Goal: Task Accomplishment & Management: Complete application form

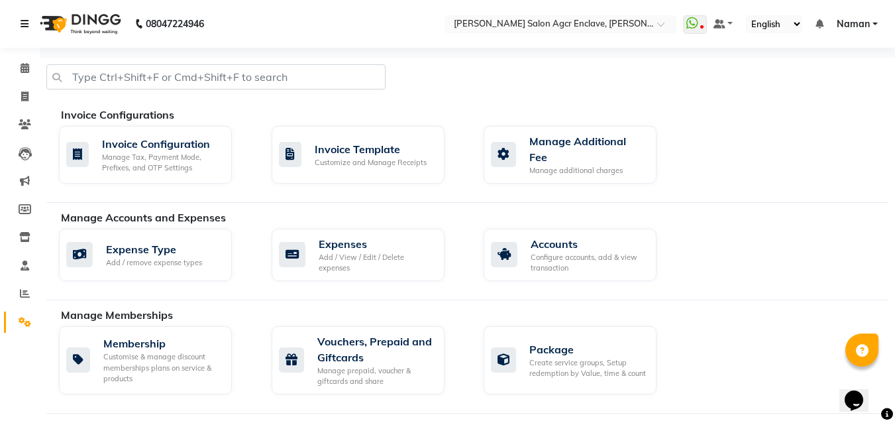
click at [25, 22] on icon at bounding box center [25, 23] width 8 height 9
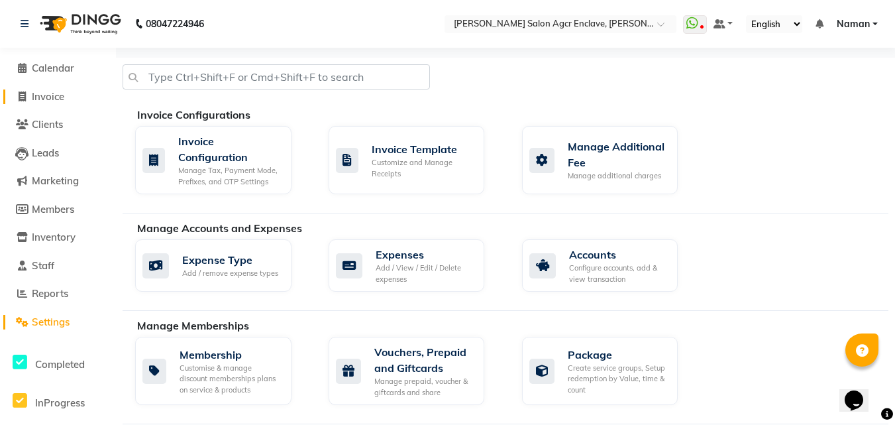
click at [48, 94] on span "Invoice" at bounding box center [48, 96] width 32 height 13
select select "service"
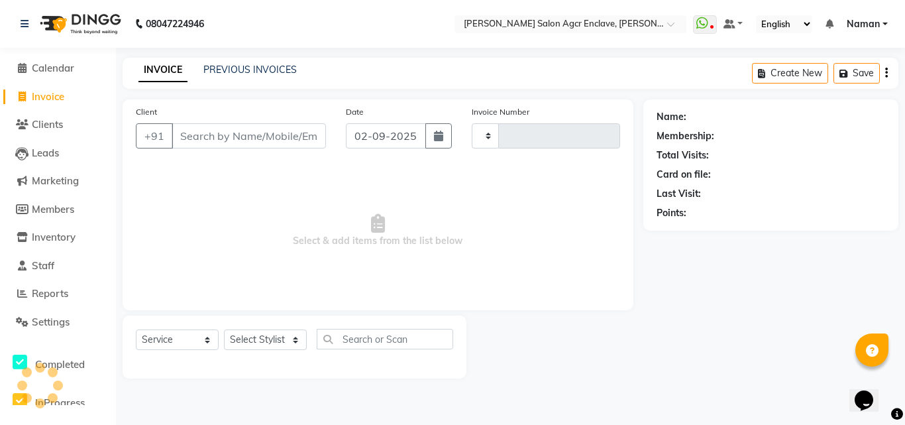
type input "0331"
select select "8560"
click at [260, 132] on input "Client" at bounding box center [249, 135] width 154 height 25
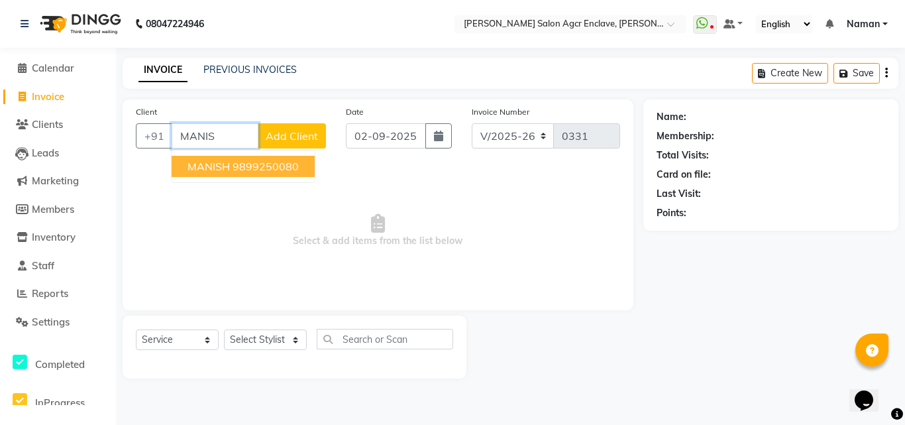
click at [251, 165] on ngb-highlight "9899250080" at bounding box center [266, 166] width 66 height 13
type input "9899250080"
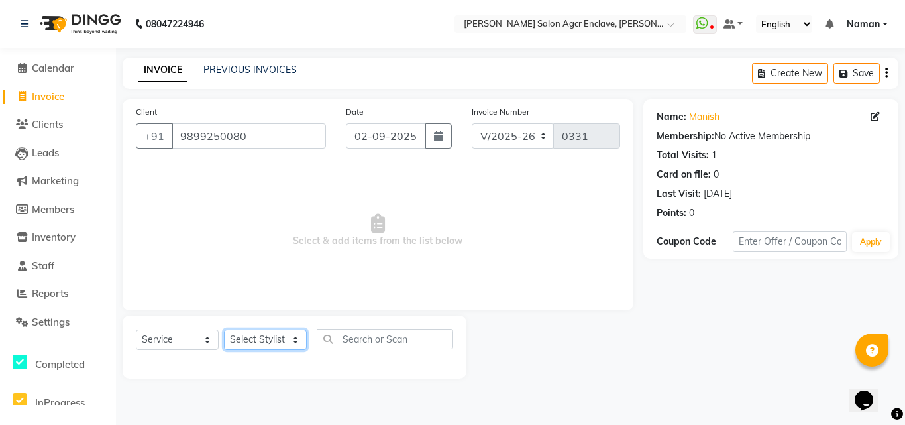
click at [258, 342] on select "Select Stylist Abhishek [PERSON_NAME] [PERSON_NAME] [PERSON_NAME] Lucky [PERSON…" at bounding box center [265, 339] width 83 height 21
select select "87659"
click at [224, 329] on select "Select Stylist Abhishek [PERSON_NAME] [PERSON_NAME] [PERSON_NAME] Lucky [PERSON…" at bounding box center [265, 339] width 83 height 21
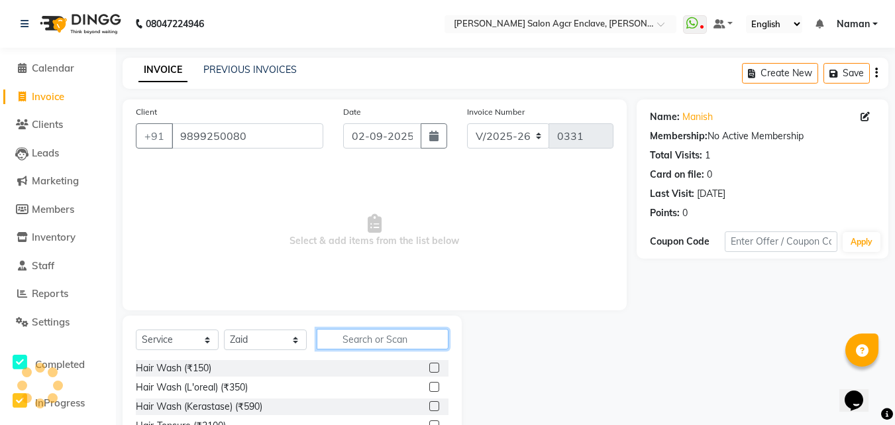
click at [356, 338] on input "text" at bounding box center [383, 339] width 132 height 21
type input "CUT"
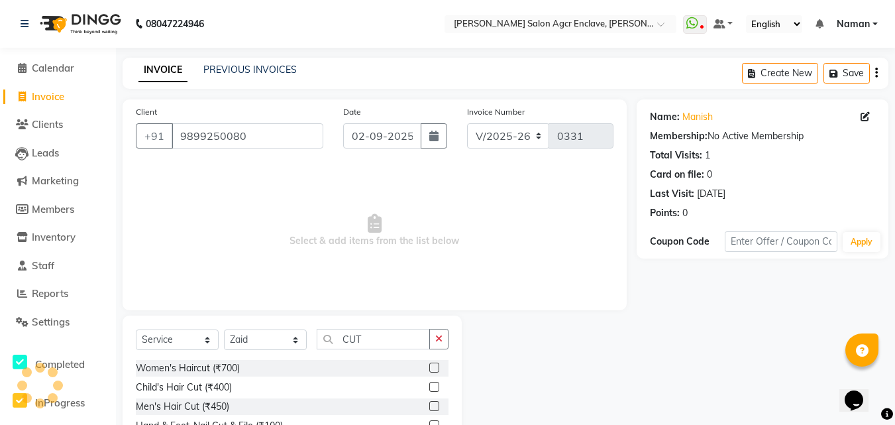
click at [435, 404] on label at bounding box center [434, 406] width 10 height 10
click at [435, 404] on input "checkbox" at bounding box center [433, 406] width 9 height 9
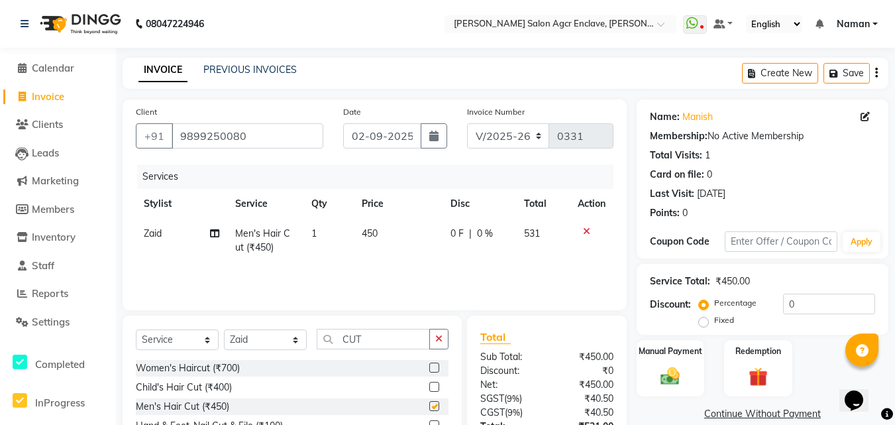
checkbox input "false"
click at [877, 73] on icon "button" at bounding box center [876, 73] width 3 height 1
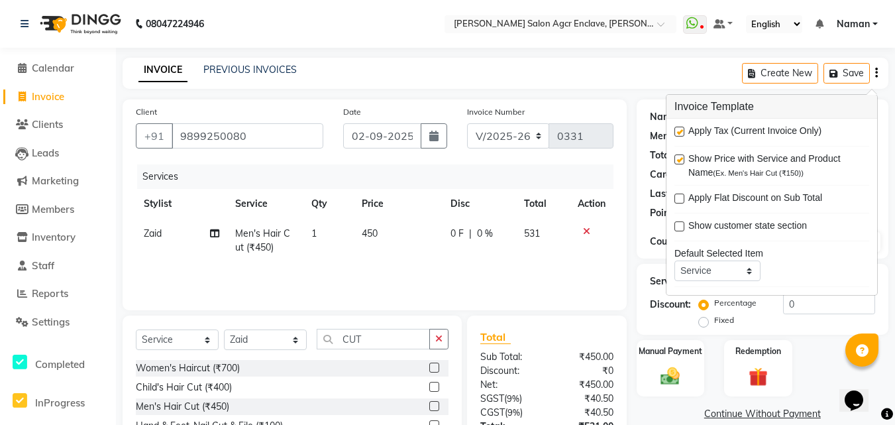
click at [680, 130] on label at bounding box center [679, 132] width 10 height 10
click at [680, 130] on input "checkbox" at bounding box center [678, 132] width 9 height 9
checkbox input "false"
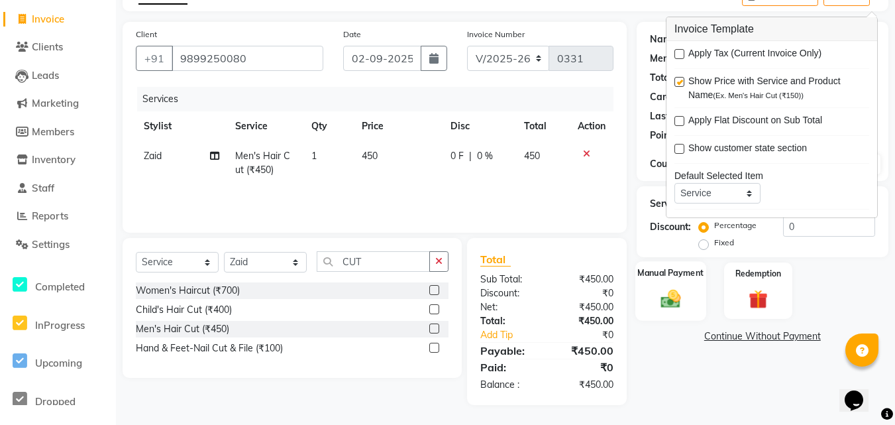
click at [657, 297] on img at bounding box center [670, 298] width 32 height 23
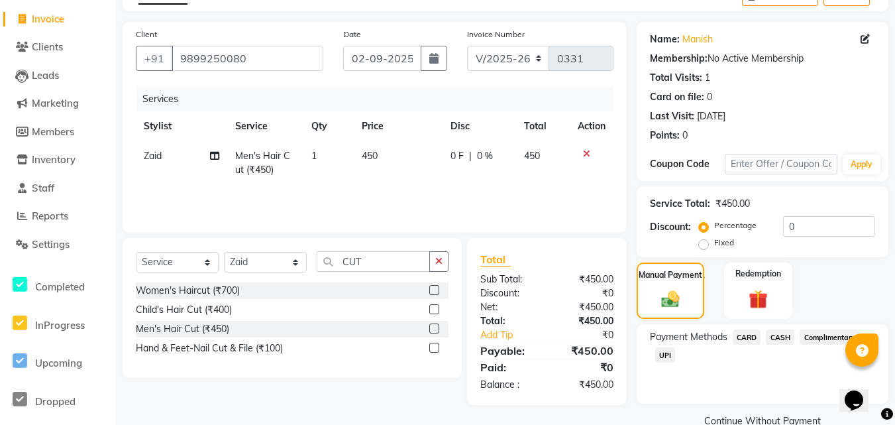
click at [749, 332] on span "CARD" at bounding box center [747, 336] width 28 height 15
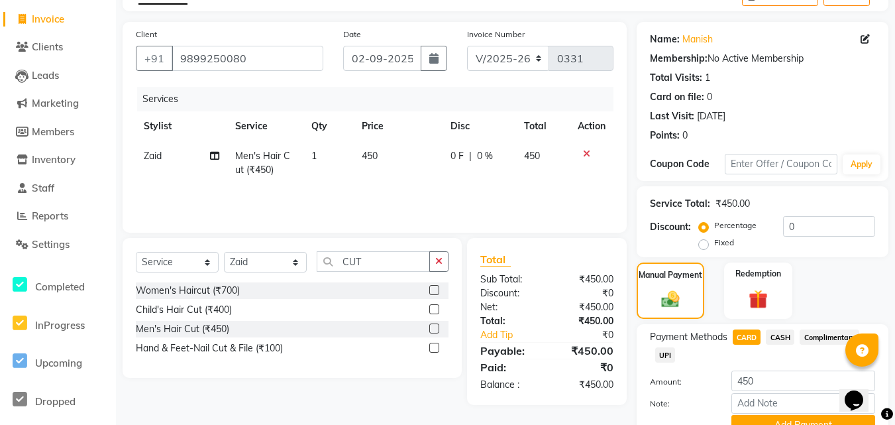
scroll to position [140, 0]
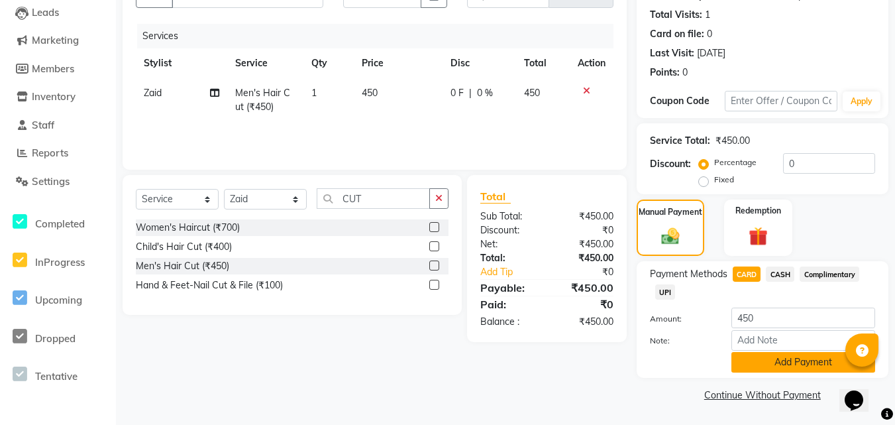
click at [757, 356] on button "Add Payment" at bounding box center [803, 362] width 144 height 21
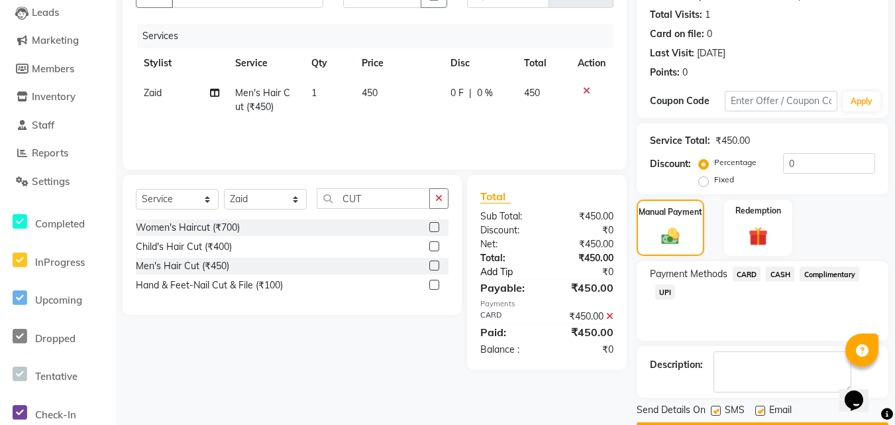
scroll to position [178, 0]
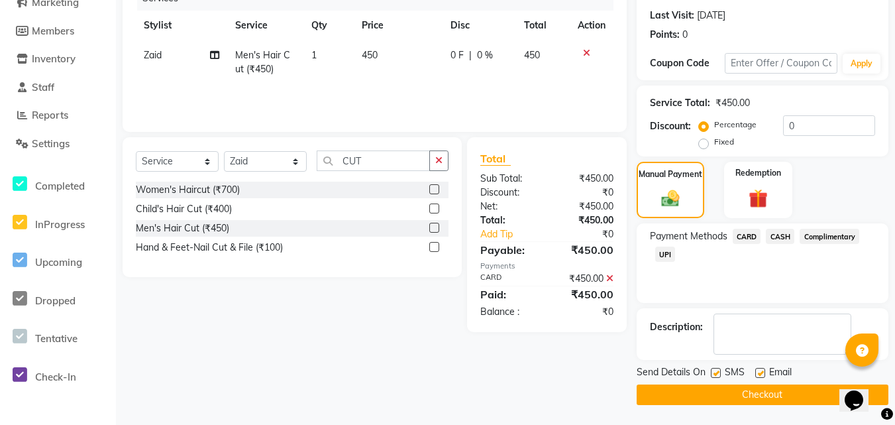
click at [708, 394] on button "Checkout" at bounding box center [763, 394] width 252 height 21
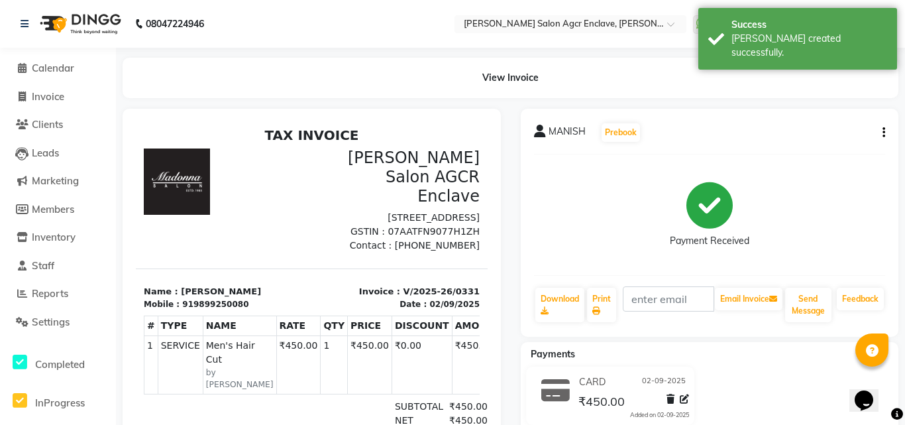
select select "8560"
select select "service"
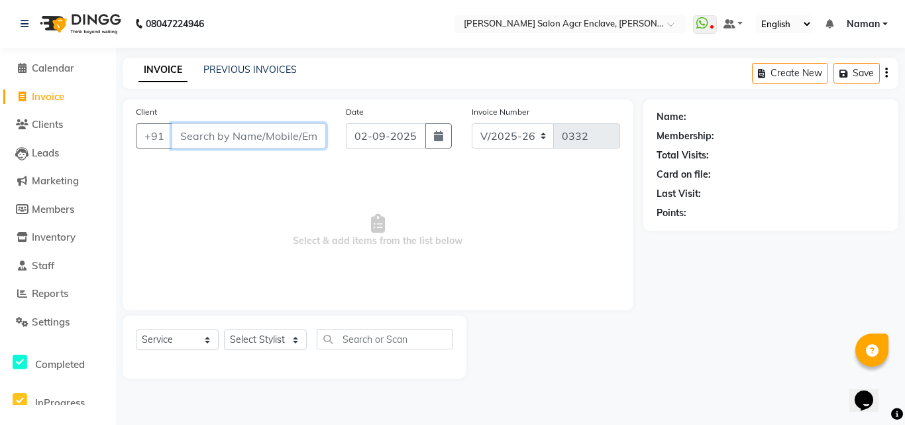
click at [252, 136] on input "Client" at bounding box center [249, 135] width 154 height 25
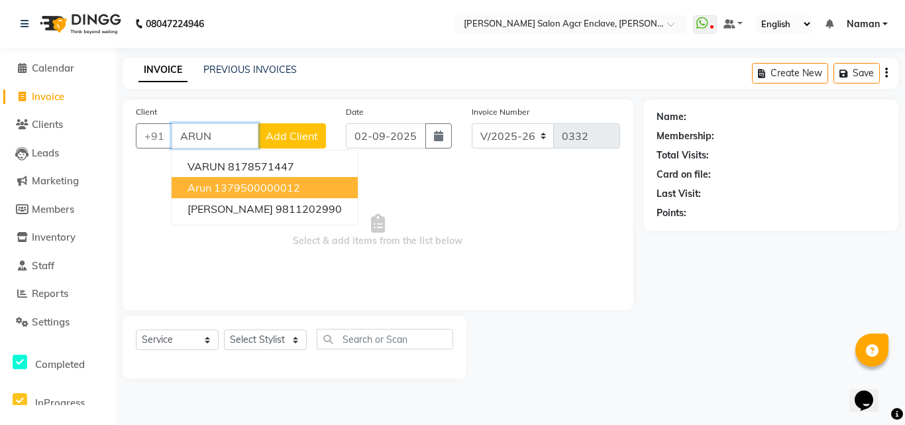
click at [231, 181] on ngb-highlight "1379500000012" at bounding box center [257, 187] width 86 height 13
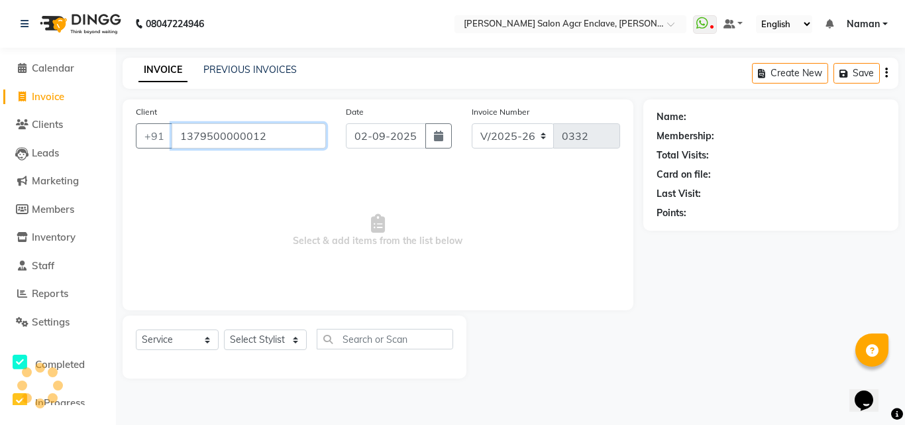
type input "1379500000012"
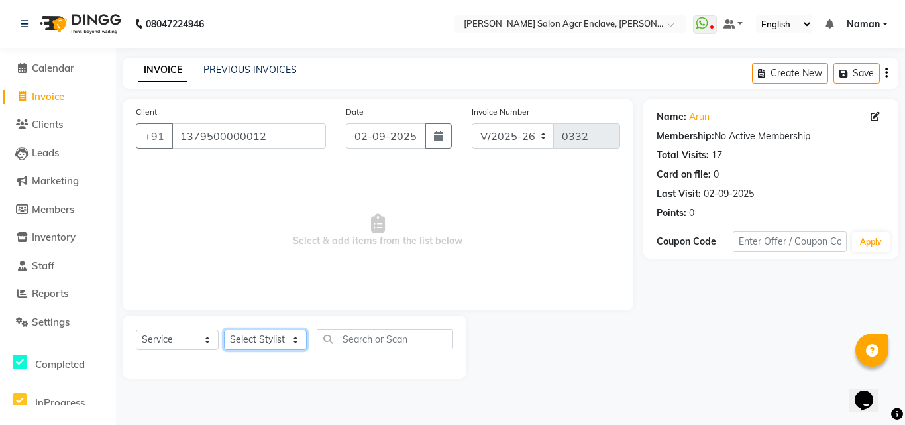
click at [257, 335] on select "Select Stylist Abhishek [PERSON_NAME] [PERSON_NAME] [PERSON_NAME] Lucky [PERSON…" at bounding box center [265, 339] width 83 height 21
select select "87650"
click at [224, 329] on select "Select Stylist Abhishek [PERSON_NAME] [PERSON_NAME] [PERSON_NAME] Lucky [PERSON…" at bounding box center [265, 339] width 83 height 21
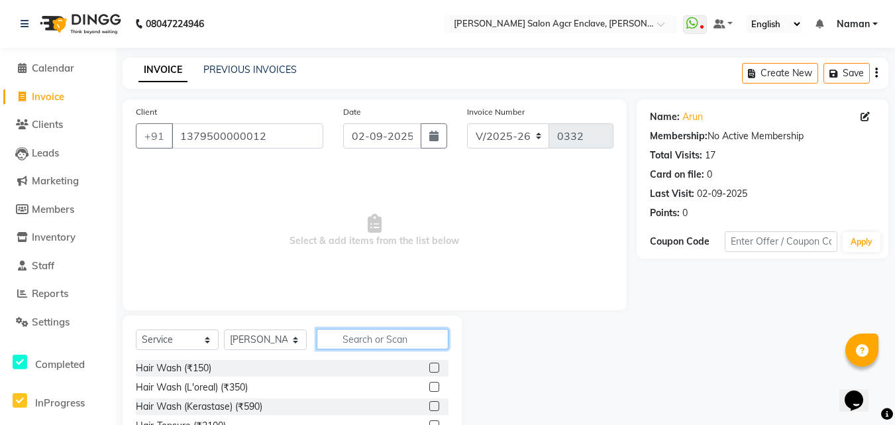
click at [340, 333] on input "text" at bounding box center [383, 339] width 132 height 21
type input "D TAN"
click at [432, 364] on label at bounding box center [434, 367] width 10 height 10
click at [432, 364] on input "checkbox" at bounding box center [433, 368] width 9 height 9
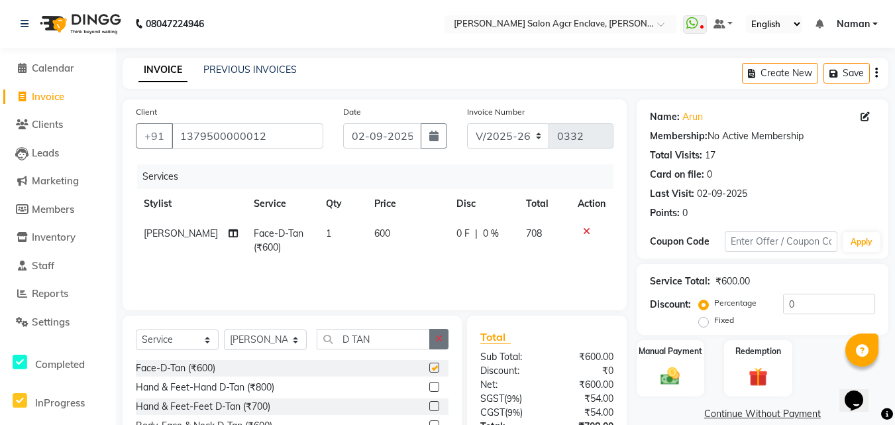
checkbox input "false"
click at [438, 339] on icon "button" at bounding box center [438, 338] width 7 height 9
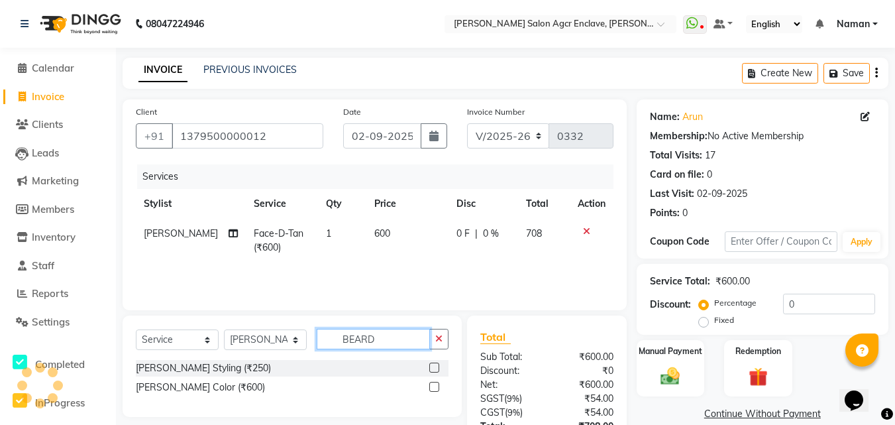
type input "BEARD"
click at [433, 364] on label at bounding box center [434, 367] width 10 height 10
click at [433, 364] on input "checkbox" at bounding box center [433, 368] width 9 height 9
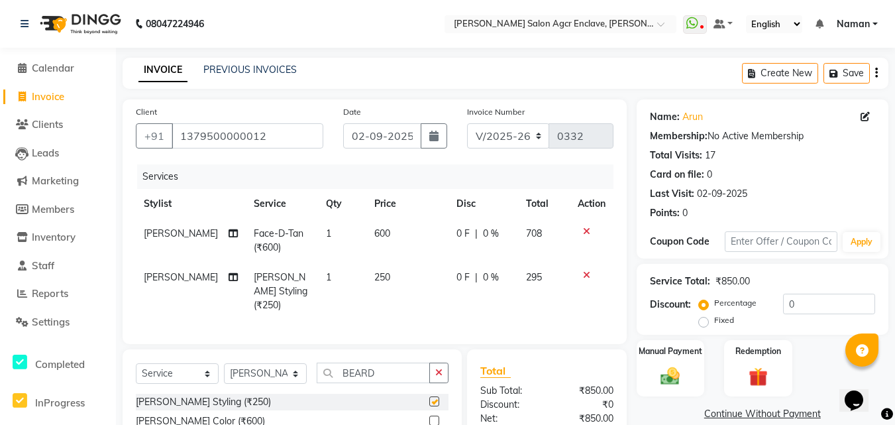
checkbox input "false"
click at [873, 74] on div "Create New Save" at bounding box center [815, 73] width 146 height 31
click at [878, 70] on div "Create New Save" at bounding box center [815, 73] width 146 height 31
click at [876, 73] on icon "button" at bounding box center [876, 73] width 3 height 1
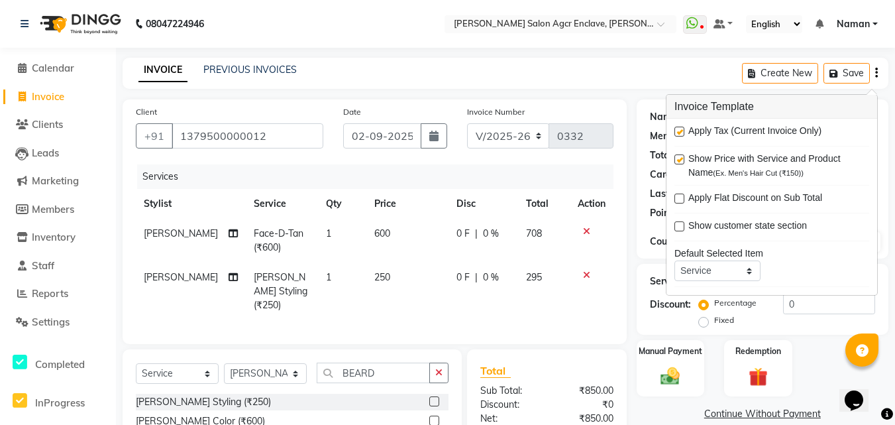
click at [680, 130] on label at bounding box center [679, 132] width 10 height 10
click at [680, 130] on input "checkbox" at bounding box center [678, 132] width 9 height 9
checkbox input "false"
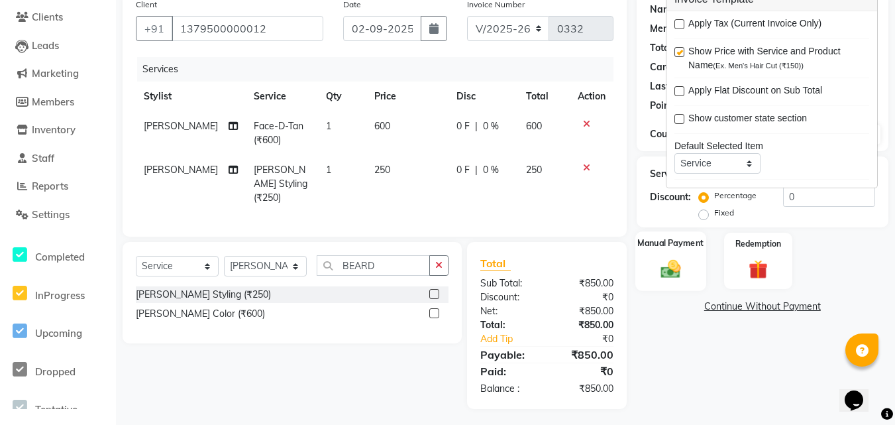
click at [670, 266] on img at bounding box center [670, 268] width 32 height 23
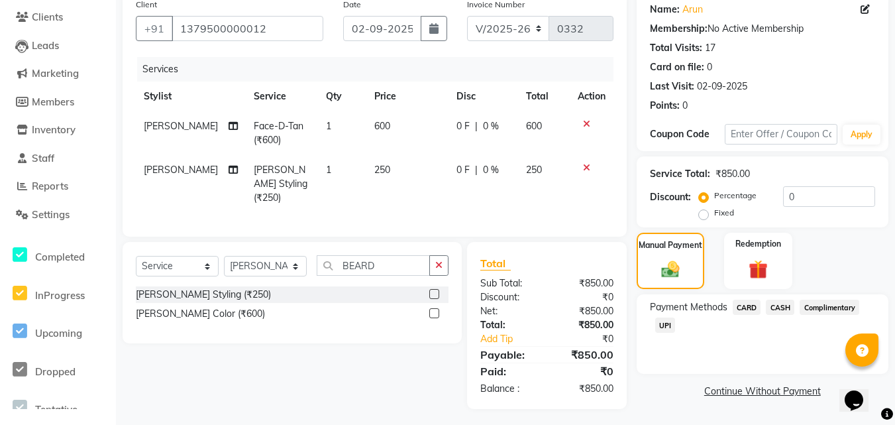
click at [784, 303] on span "CASH" at bounding box center [780, 306] width 28 height 15
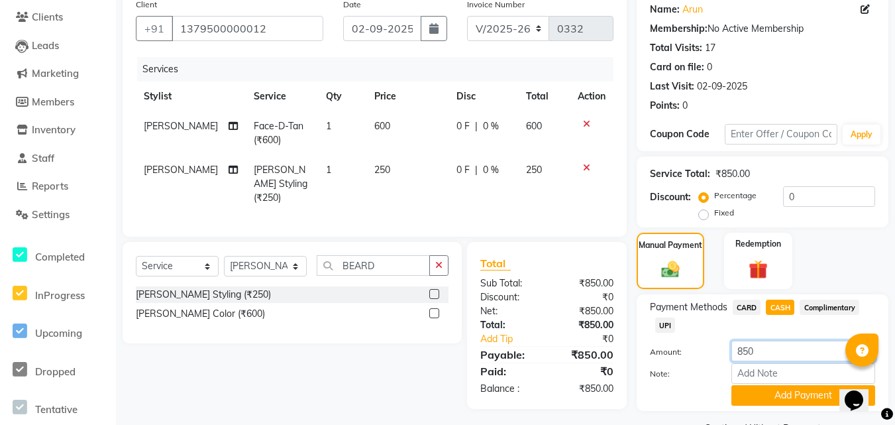
click at [762, 345] on input "850" at bounding box center [803, 350] width 144 height 21
type input "500"
click at [771, 392] on button "Add Payment" at bounding box center [803, 395] width 144 height 21
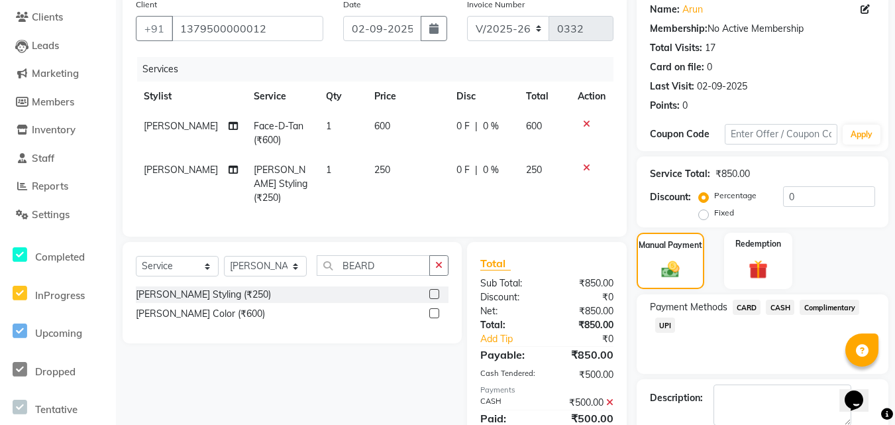
click at [661, 323] on span "UPI" at bounding box center [665, 324] width 21 height 15
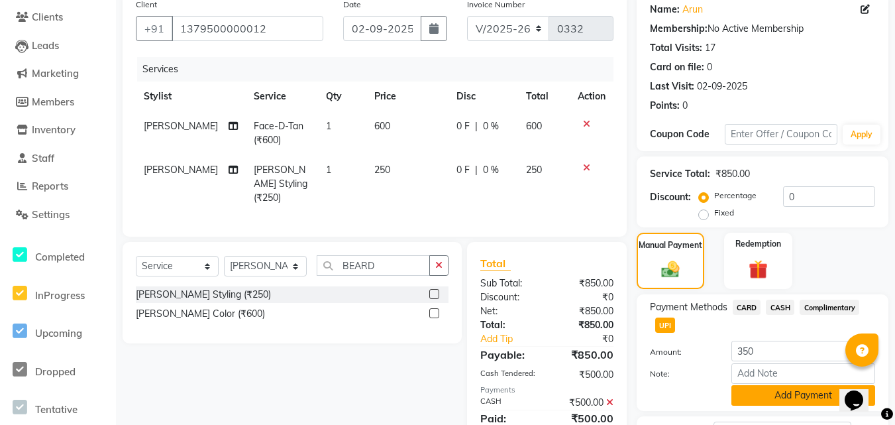
click at [774, 393] on button "Add Payment" at bounding box center [803, 395] width 144 height 21
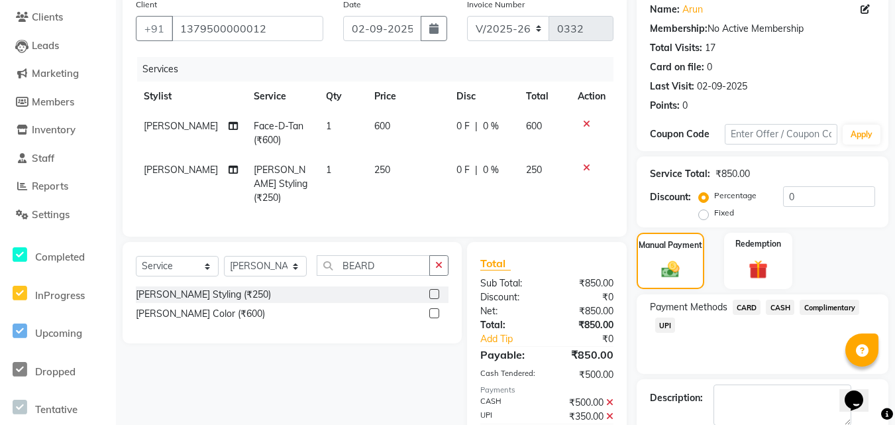
scroll to position [178, 0]
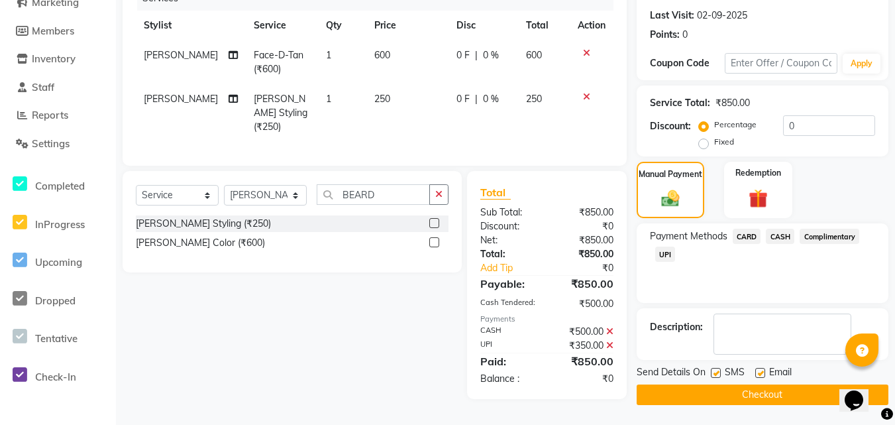
click at [743, 390] on button "Checkout" at bounding box center [763, 394] width 252 height 21
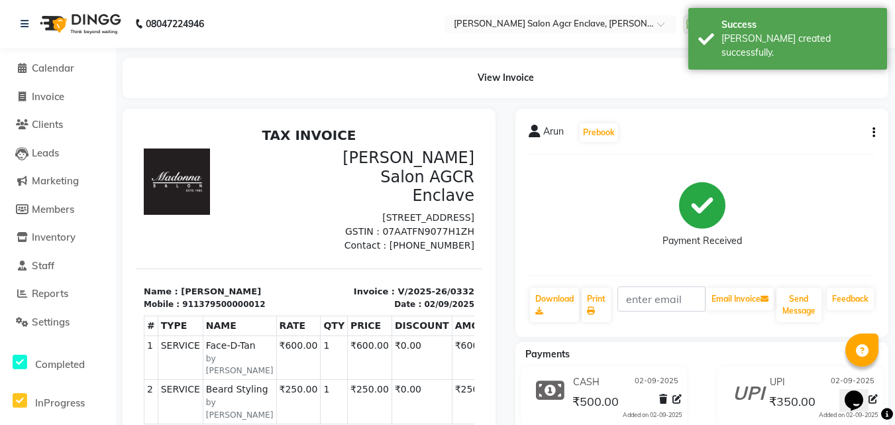
select select "8560"
select select "service"
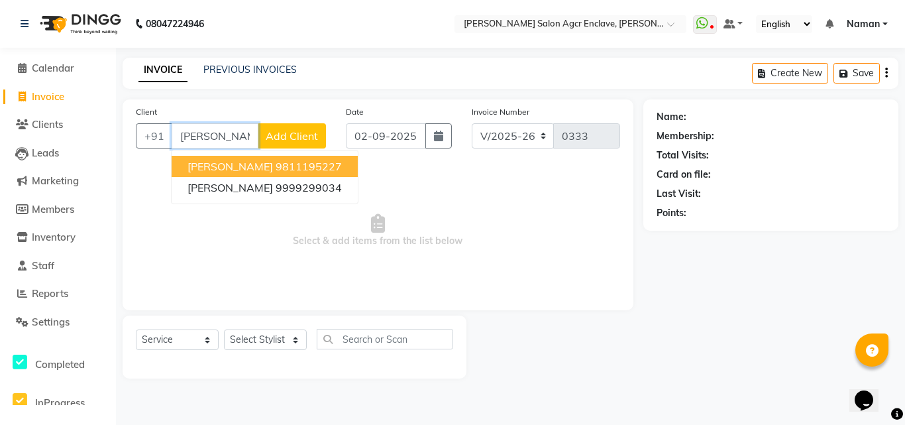
click at [233, 162] on span "[PERSON_NAME]" at bounding box center [229, 166] width 85 height 13
type input "9811195227"
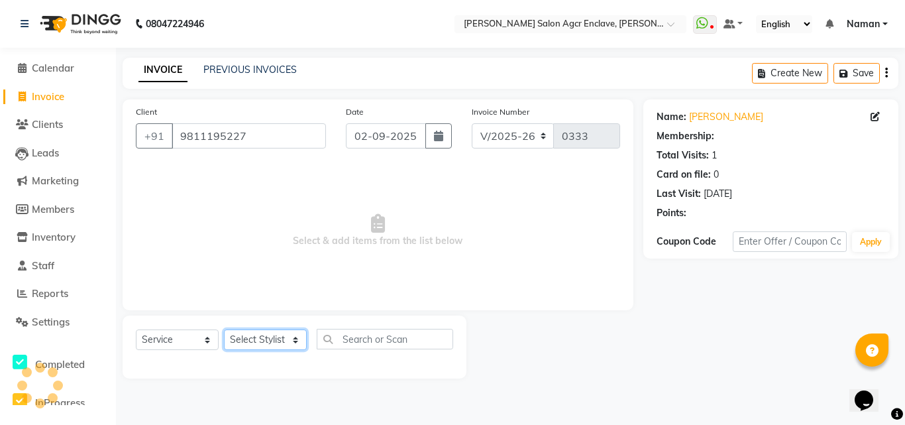
click at [254, 340] on select "Select Stylist Abhishek [PERSON_NAME] [PERSON_NAME] [PERSON_NAME] Lucky [PERSON…" at bounding box center [265, 339] width 83 height 21
select select "87662"
click at [224, 329] on select "Select Stylist Abhishek [PERSON_NAME] [PERSON_NAME] [PERSON_NAME] Lucky [PERSON…" at bounding box center [265, 339] width 83 height 21
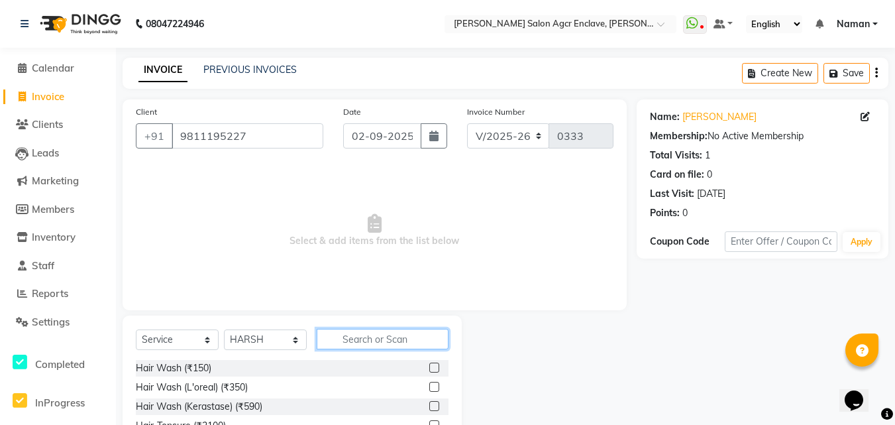
click at [349, 333] on input "text" at bounding box center [383, 339] width 132 height 21
type input "WASH"
click at [436, 387] on label at bounding box center [434, 387] width 10 height 10
click at [436, 387] on input "checkbox" at bounding box center [433, 387] width 9 height 9
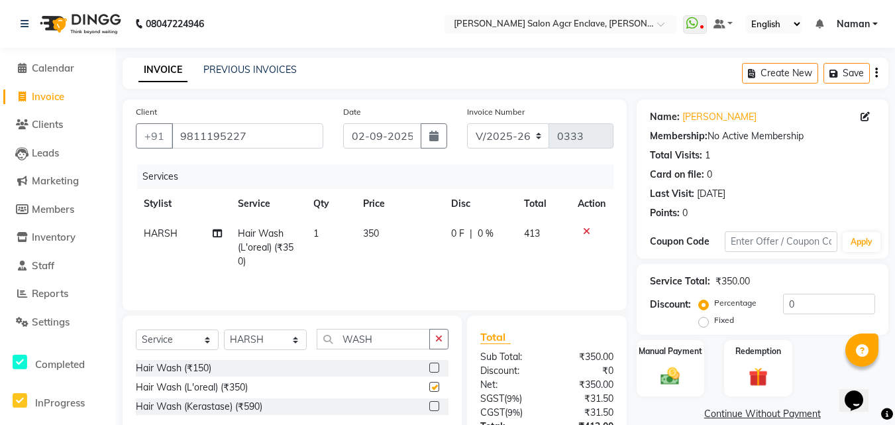
checkbox input "false"
click at [440, 340] on icon "button" at bounding box center [438, 338] width 7 height 9
type input "T"
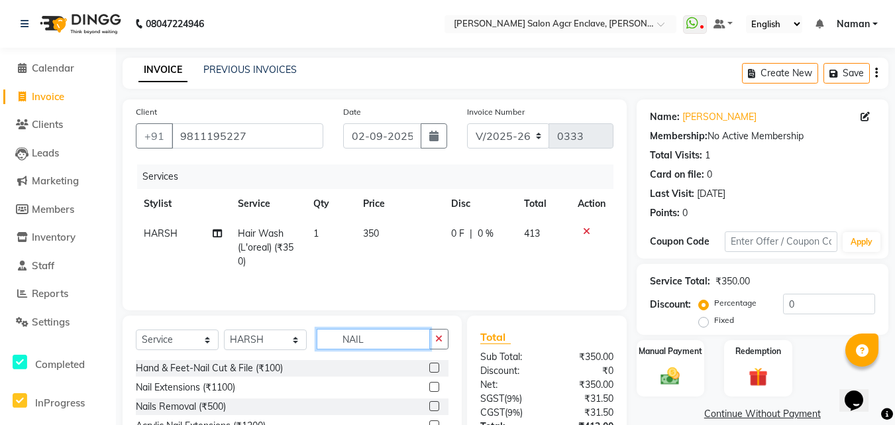
type input "NAIL"
click at [435, 368] on label at bounding box center [434, 367] width 10 height 10
click at [435, 368] on input "checkbox" at bounding box center [433, 368] width 9 height 9
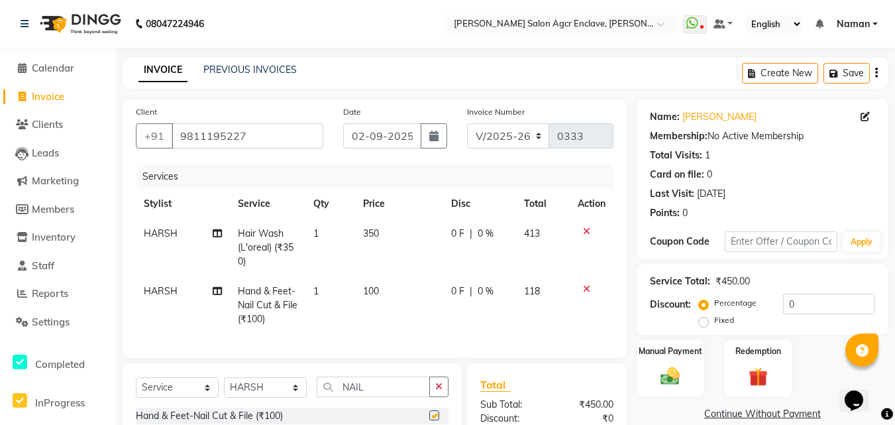
checkbox input "false"
click at [876, 73] on icon "button" at bounding box center [876, 73] width 3 height 1
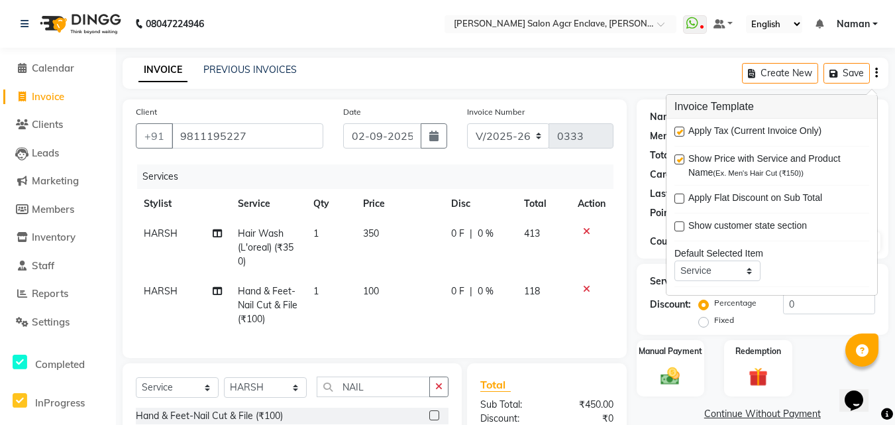
click at [678, 130] on label at bounding box center [679, 132] width 10 height 10
click at [678, 130] on input "checkbox" at bounding box center [678, 132] width 9 height 9
checkbox input "false"
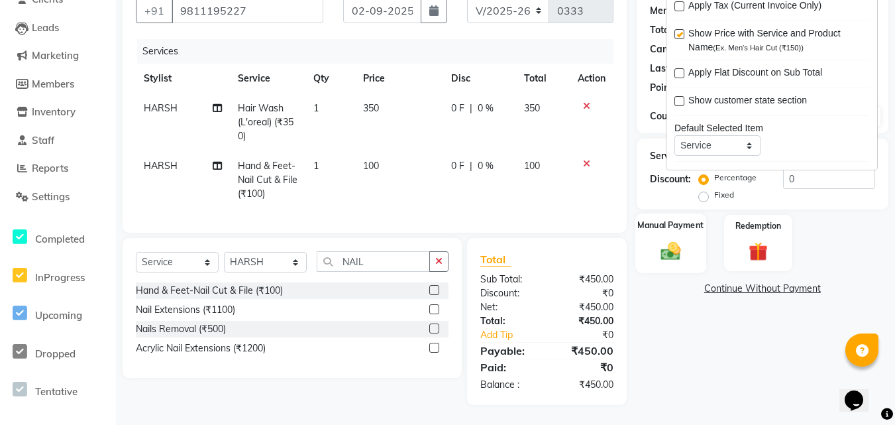
click at [670, 239] on img at bounding box center [670, 250] width 32 height 23
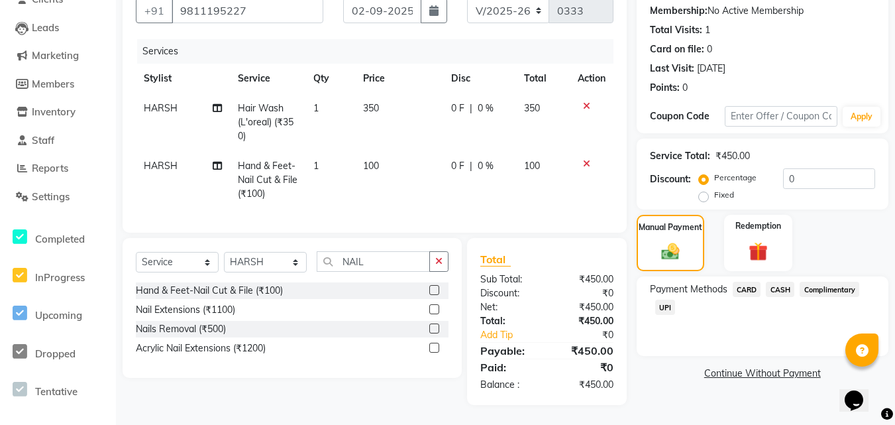
click at [664, 299] on span "UPI" at bounding box center [665, 306] width 21 height 15
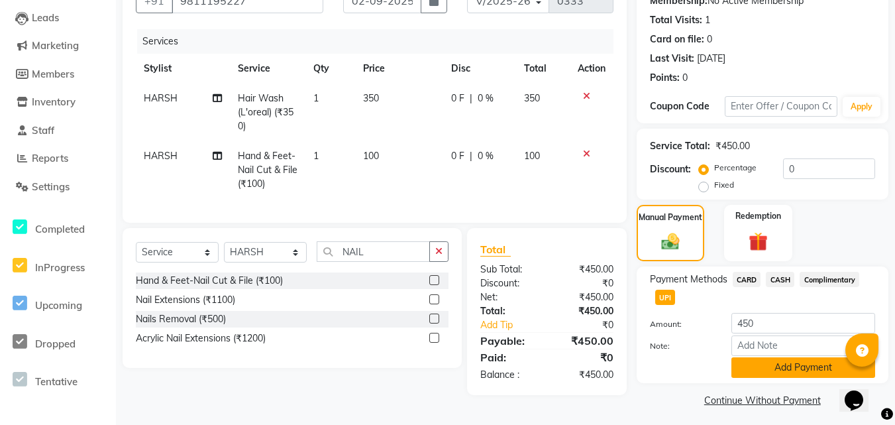
click at [798, 366] on button "Add Payment" at bounding box center [803, 367] width 144 height 21
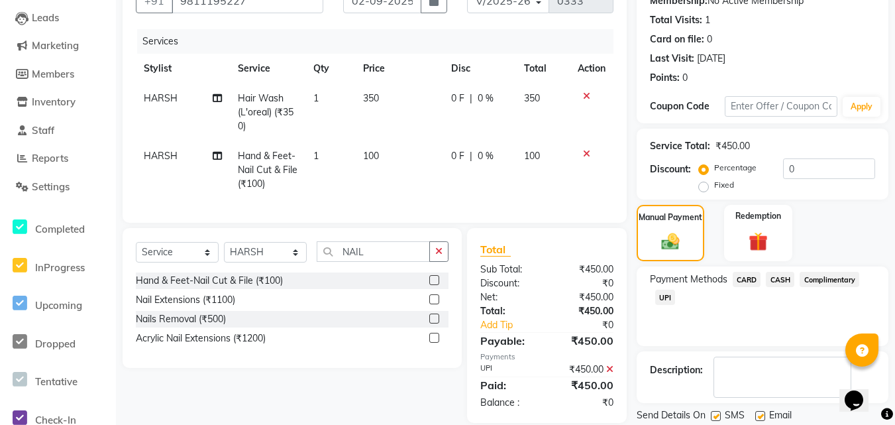
scroll to position [178, 0]
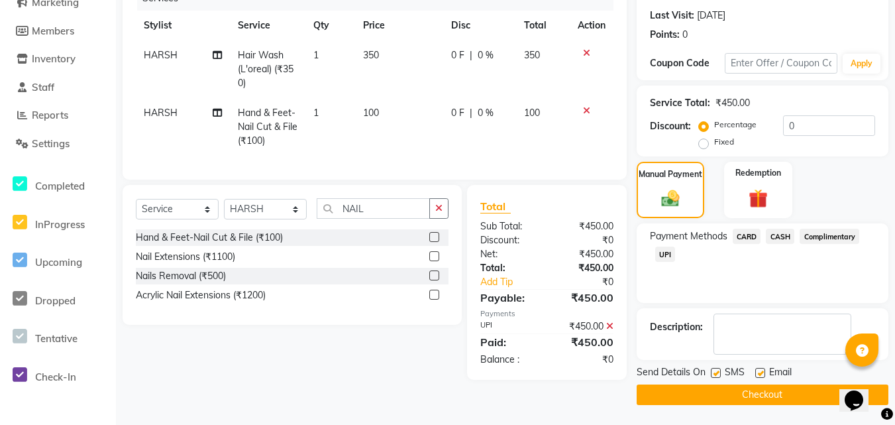
click at [752, 391] on button "Checkout" at bounding box center [763, 394] width 252 height 21
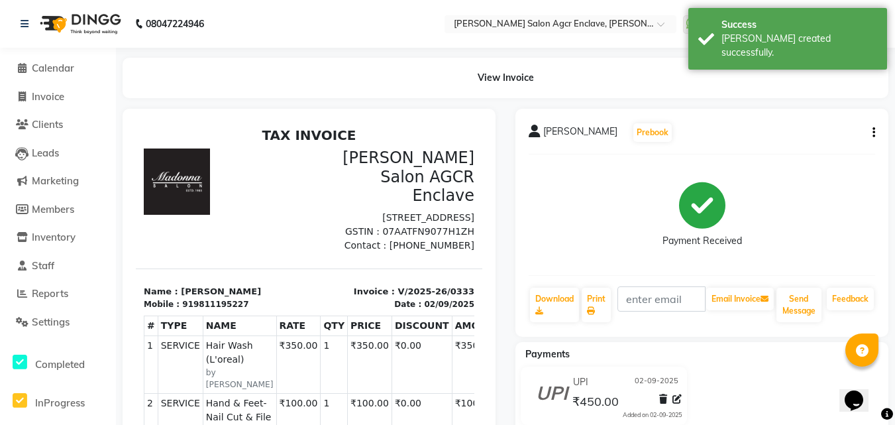
select select "service"
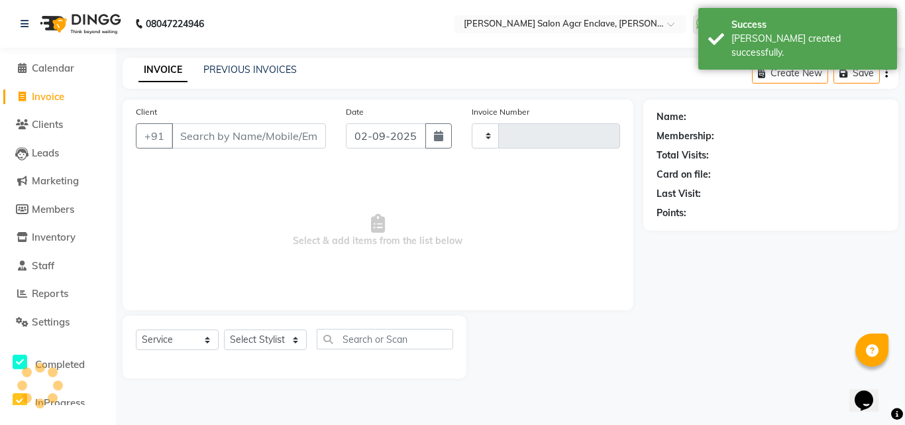
type input "0334"
select select "8560"
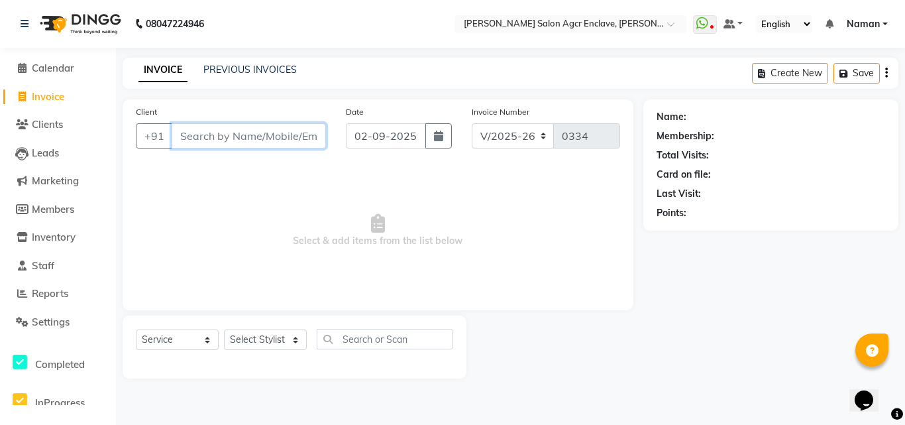
click at [233, 130] on input "Client" at bounding box center [249, 135] width 154 height 25
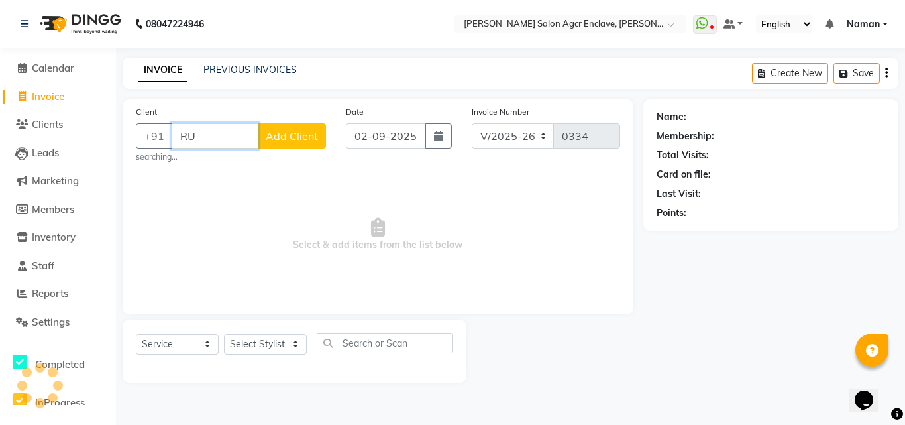
type input "R"
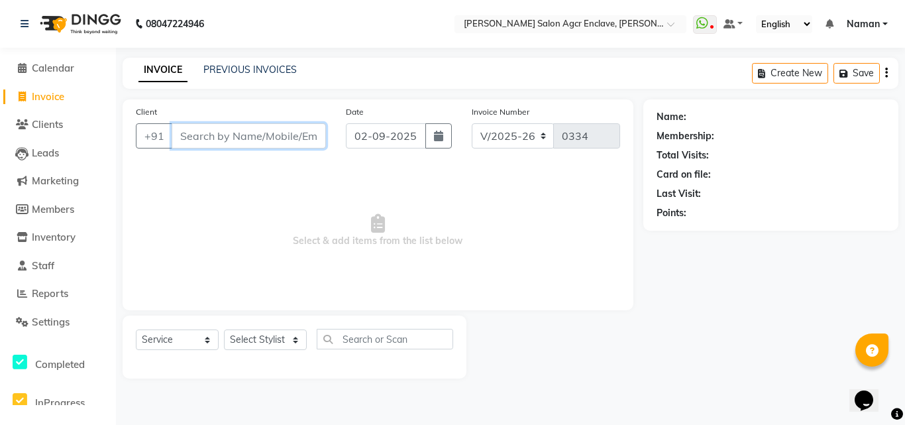
type input "R"
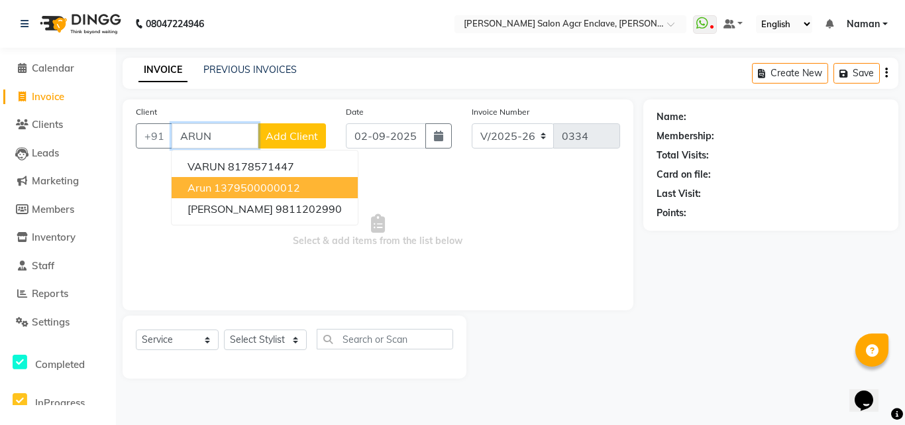
click at [215, 189] on ngb-highlight "1379500000012" at bounding box center [257, 187] width 86 height 13
type input "1379500000012"
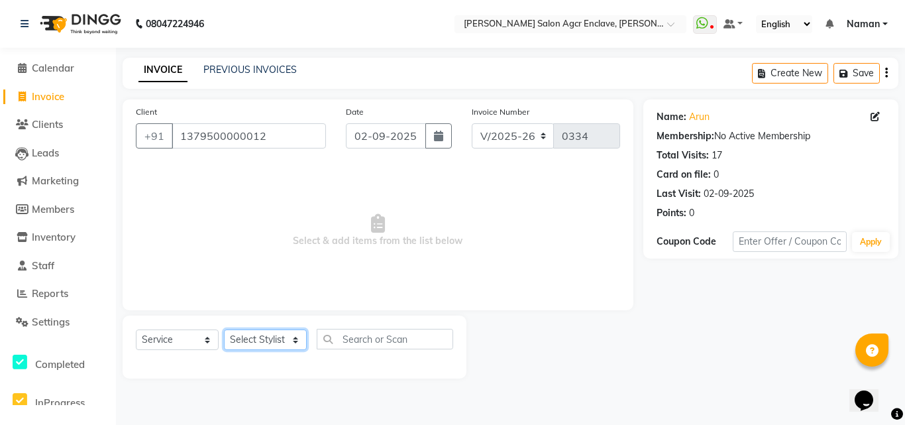
click at [254, 336] on select "Select Stylist Abhishek [PERSON_NAME] [PERSON_NAME] [PERSON_NAME] Lucky [PERSON…" at bounding box center [265, 339] width 83 height 21
select select "87650"
click at [224, 329] on select "Select Stylist Abhishek [PERSON_NAME] [PERSON_NAME] [PERSON_NAME] Lucky [PERSON…" at bounding box center [265, 339] width 83 height 21
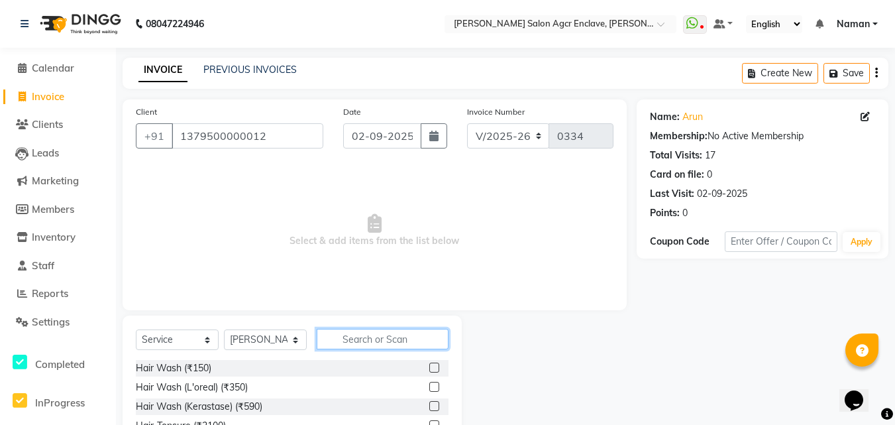
click at [351, 339] on input "text" at bounding box center [383, 339] width 132 height 21
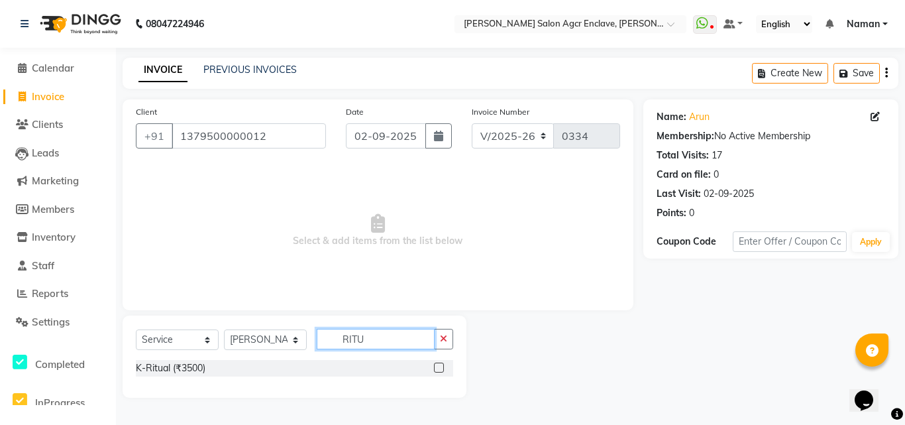
type input "RITU"
click at [439, 367] on label at bounding box center [439, 367] width 10 height 10
click at [439, 367] on input "checkbox" at bounding box center [438, 368] width 9 height 9
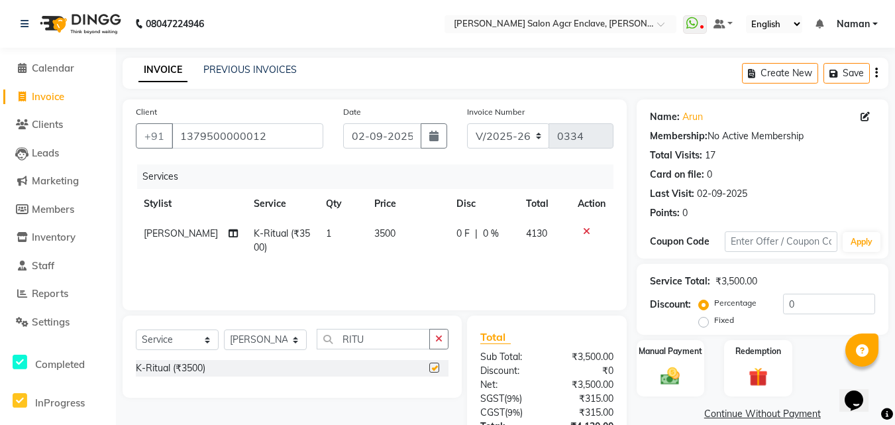
checkbox input "false"
click at [460, 231] on span "0 F" at bounding box center [462, 234] width 13 height 14
select select "87650"
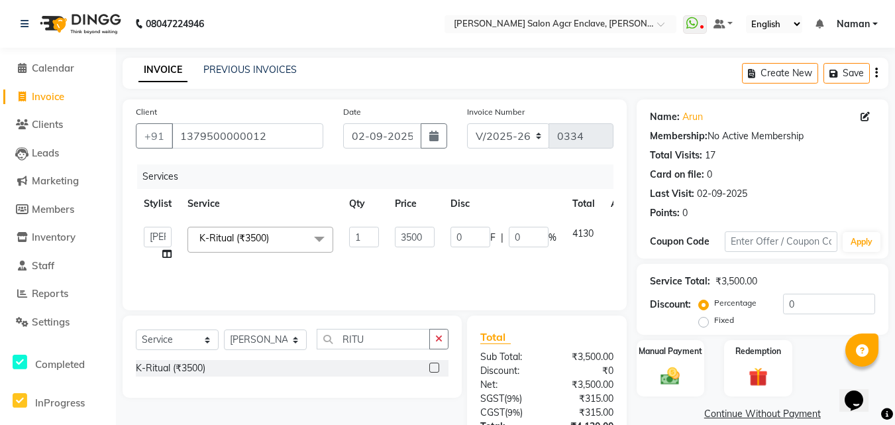
click at [460, 231] on input "0" at bounding box center [470, 237] width 40 height 21
type input "500"
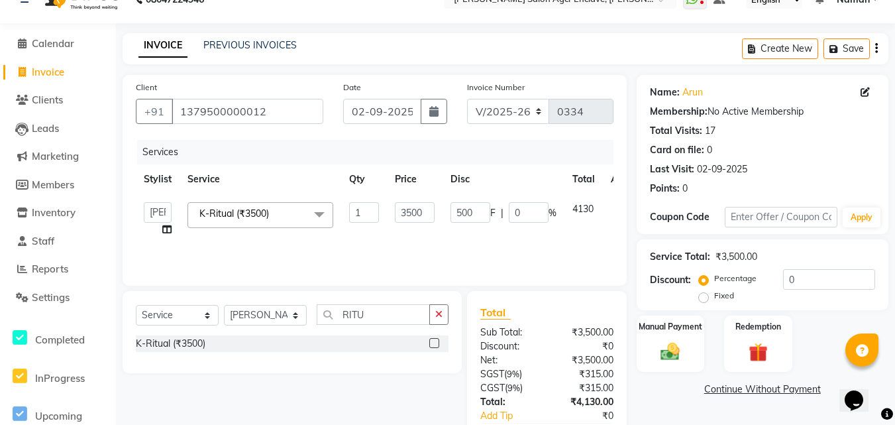
click at [875, 47] on button "button" at bounding box center [876, 48] width 3 height 31
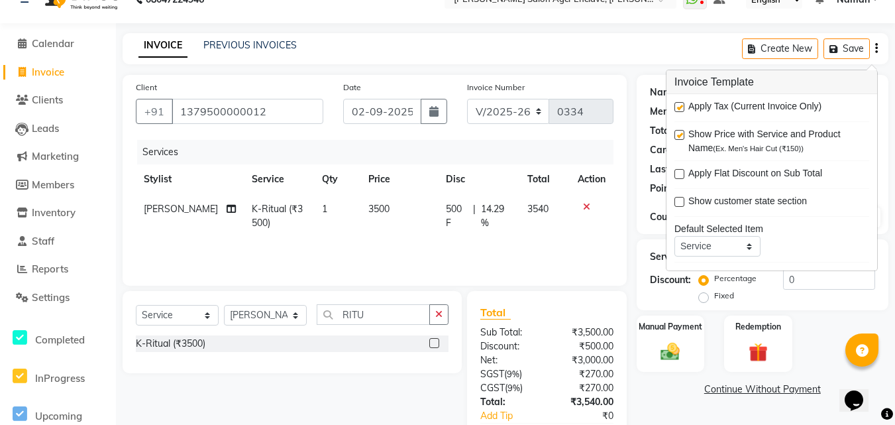
click at [678, 107] on label at bounding box center [679, 107] width 10 height 10
click at [678, 107] on input "checkbox" at bounding box center [678, 107] width 9 height 9
checkbox input "false"
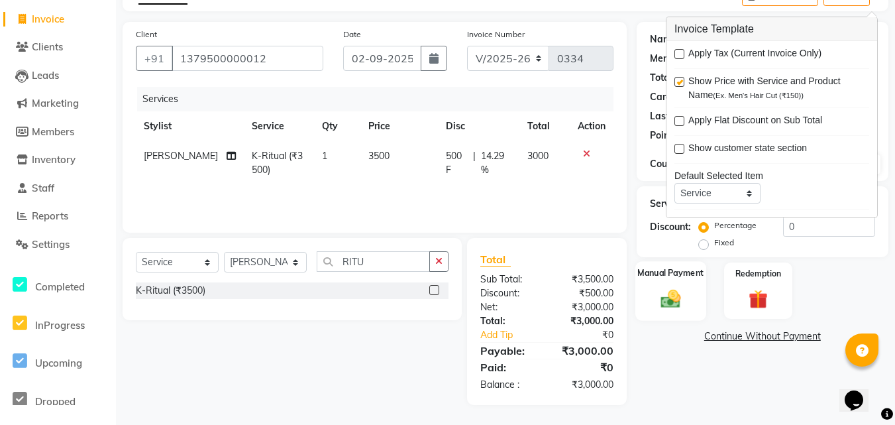
click at [658, 297] on img at bounding box center [670, 298] width 32 height 23
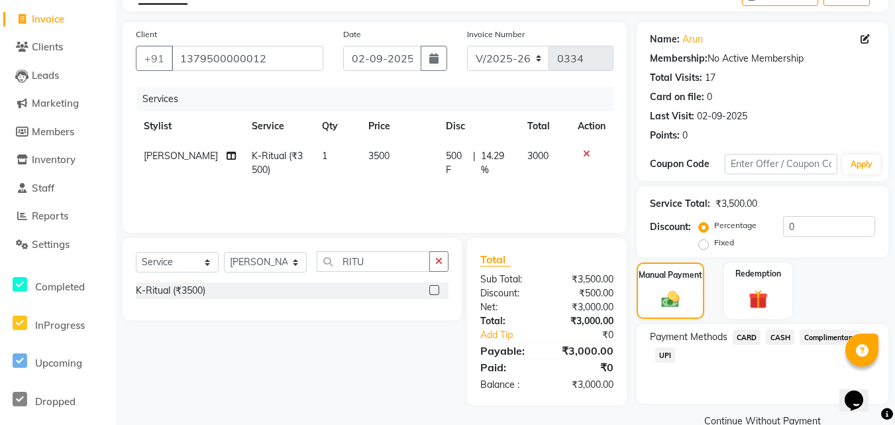
click at [776, 334] on span "CASH" at bounding box center [780, 336] width 28 height 15
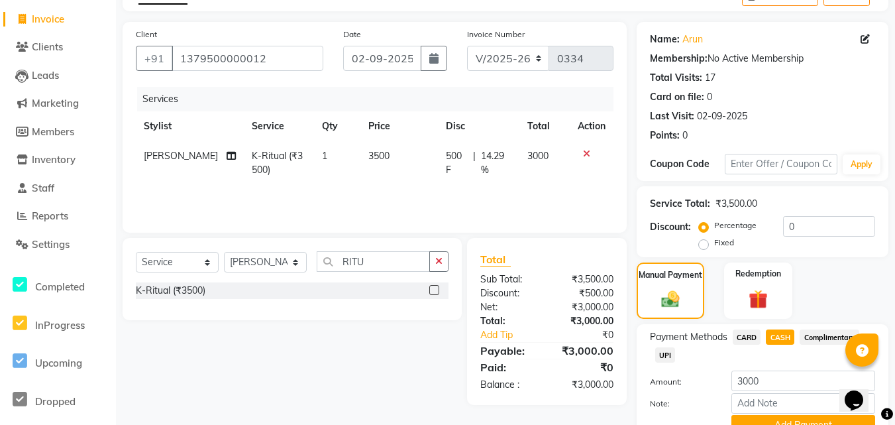
scroll to position [140, 0]
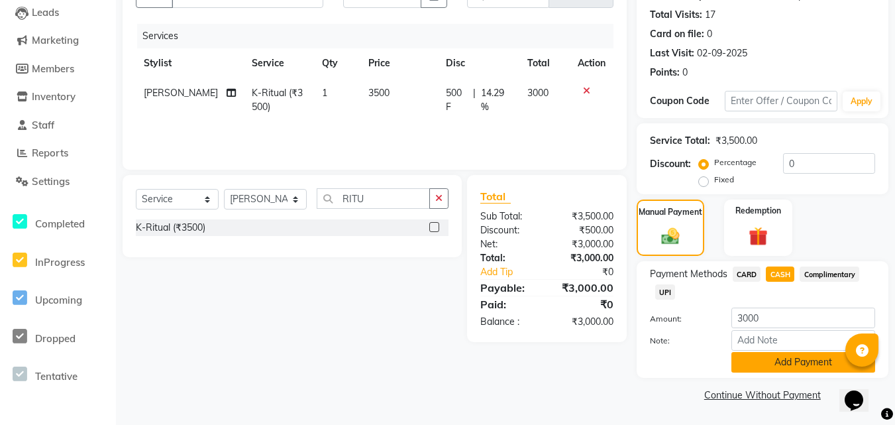
click at [753, 356] on button "Add Payment" at bounding box center [803, 362] width 144 height 21
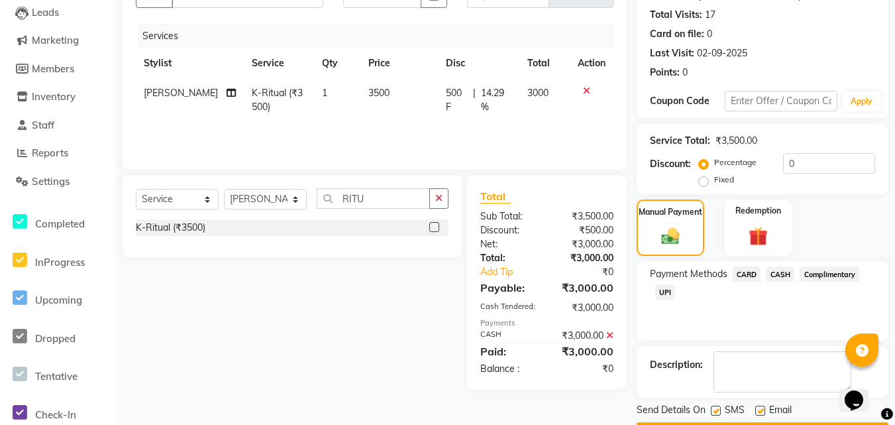
scroll to position [178, 0]
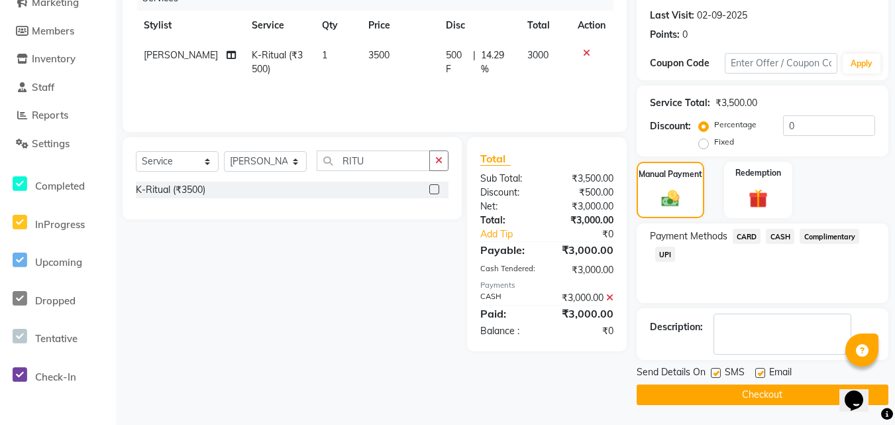
click at [671, 389] on button "Checkout" at bounding box center [763, 394] width 252 height 21
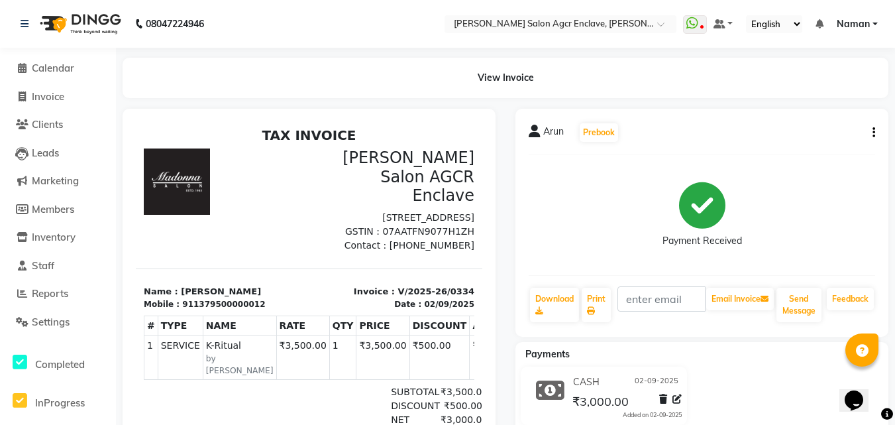
select select "service"
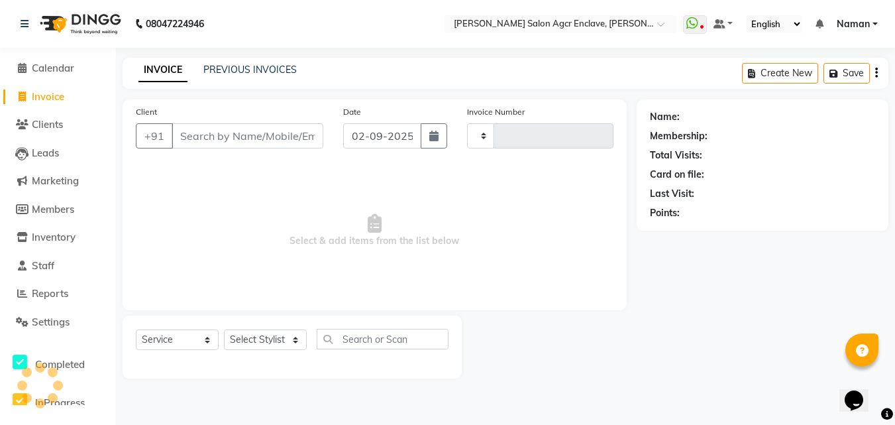
type input "0335"
select select "8560"
